Goal: Transaction & Acquisition: Purchase product/service

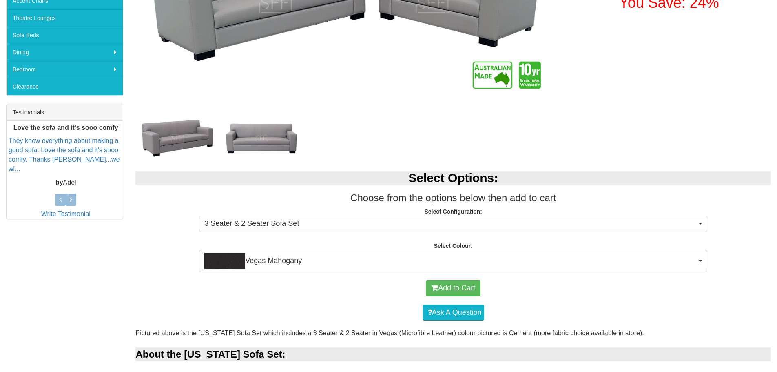
scroll to position [245, 0]
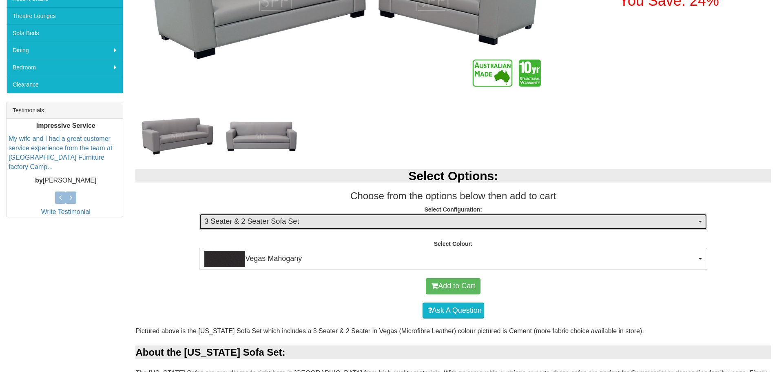
click at [697, 221] on button "3 Seater & 2 Seater Sofa Set" at bounding box center [453, 221] width 508 height 16
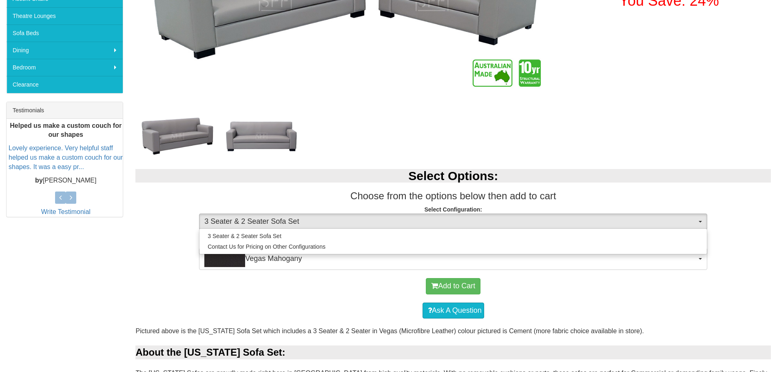
click at [333, 300] on div "Ask A Question" at bounding box center [452, 310] width 627 height 24
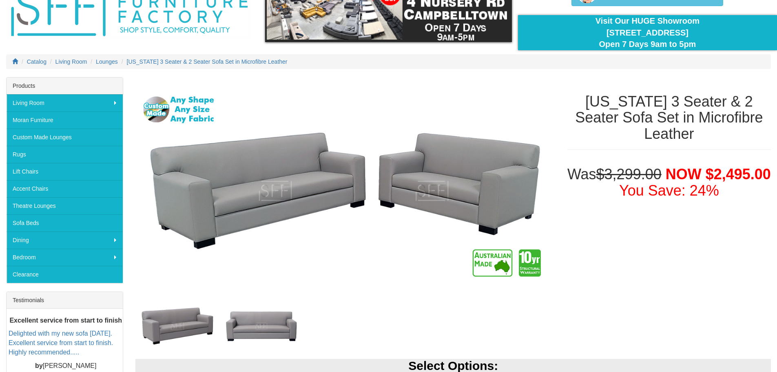
scroll to position [41, 0]
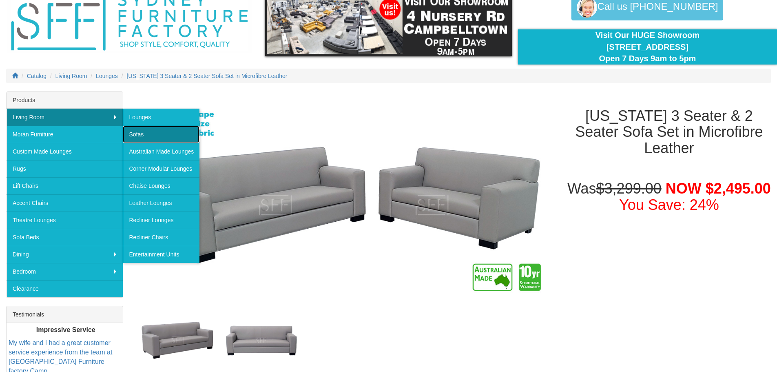
click at [145, 129] on link "Sofas" at bounding box center [161, 134] width 77 height 17
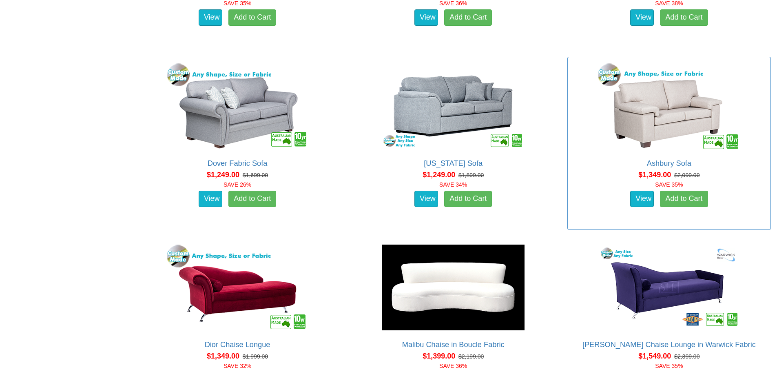
scroll to position [816, 0]
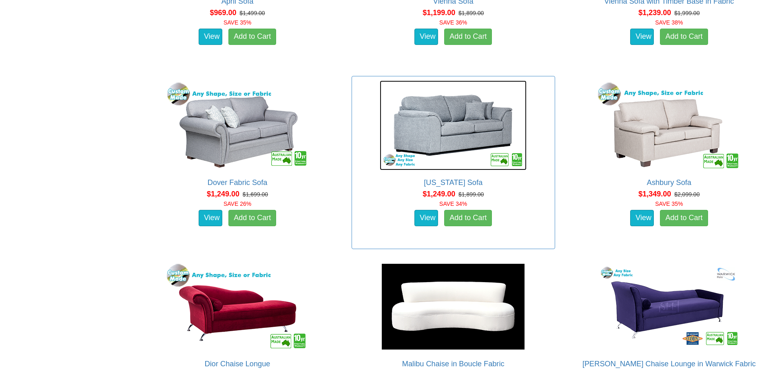
click at [451, 115] on img at bounding box center [453, 125] width 147 height 90
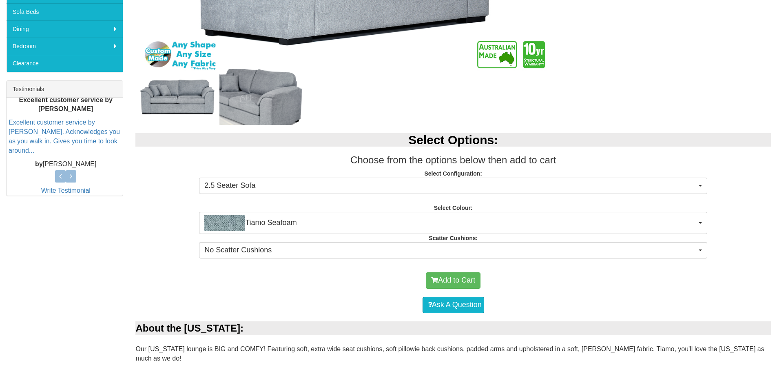
scroll to position [326, 0]
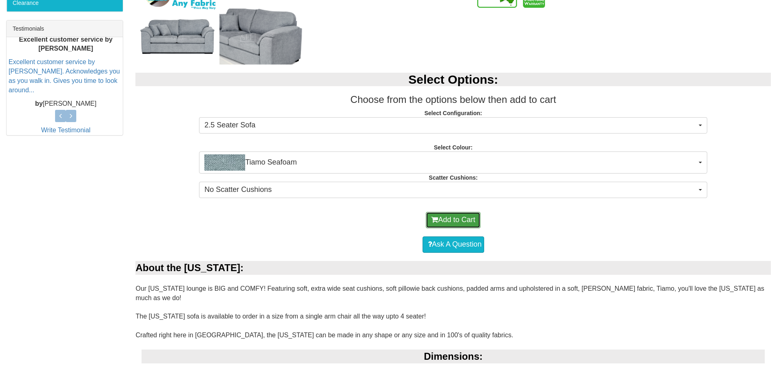
click at [477, 217] on button "Add to Cart" at bounding box center [453, 220] width 55 height 16
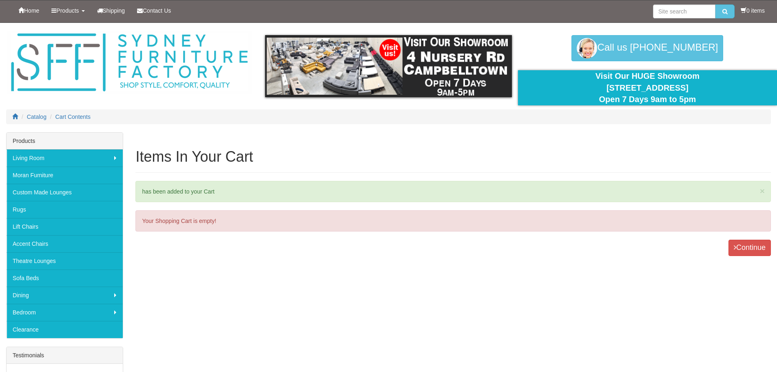
click at [749, 9] on li "0 items" at bounding box center [753, 11] width 24 height 8
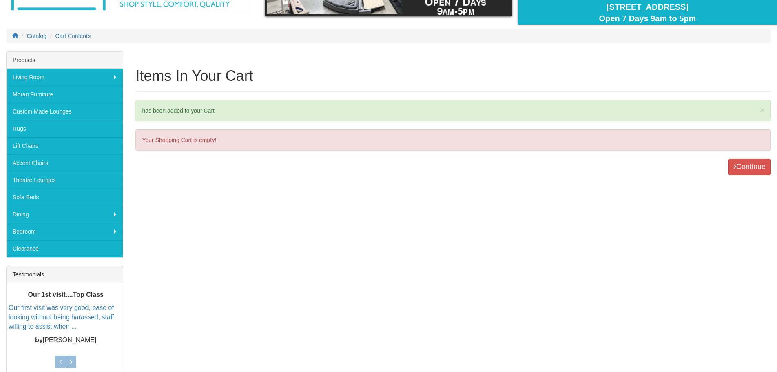
scroll to position [82, 0]
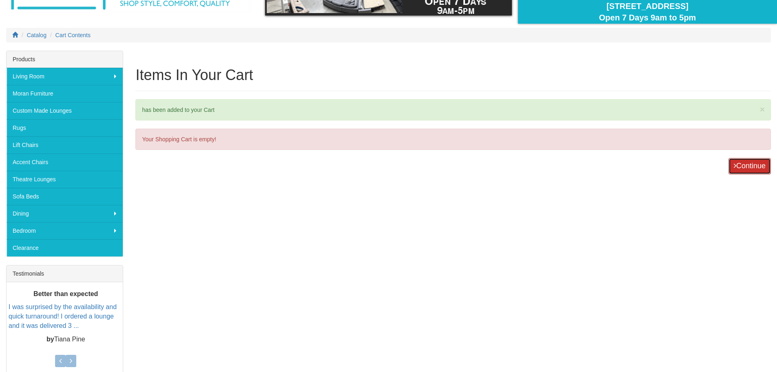
click at [739, 167] on link "Continue" at bounding box center [749, 166] width 42 height 16
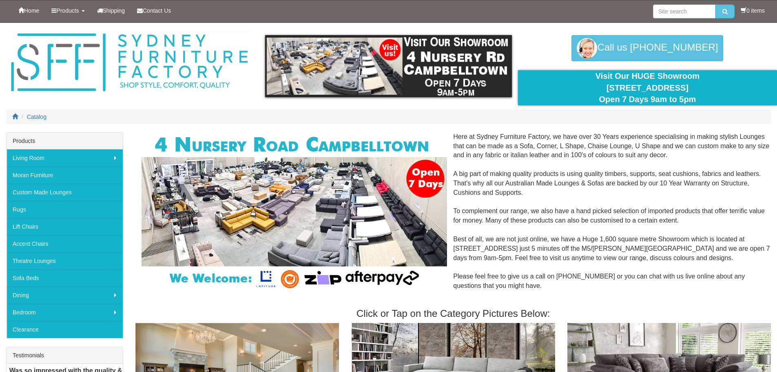
click at [741, 9] on icon at bounding box center [744, 10] width 6 height 6
